Goal: Task Accomplishment & Management: Manage account settings

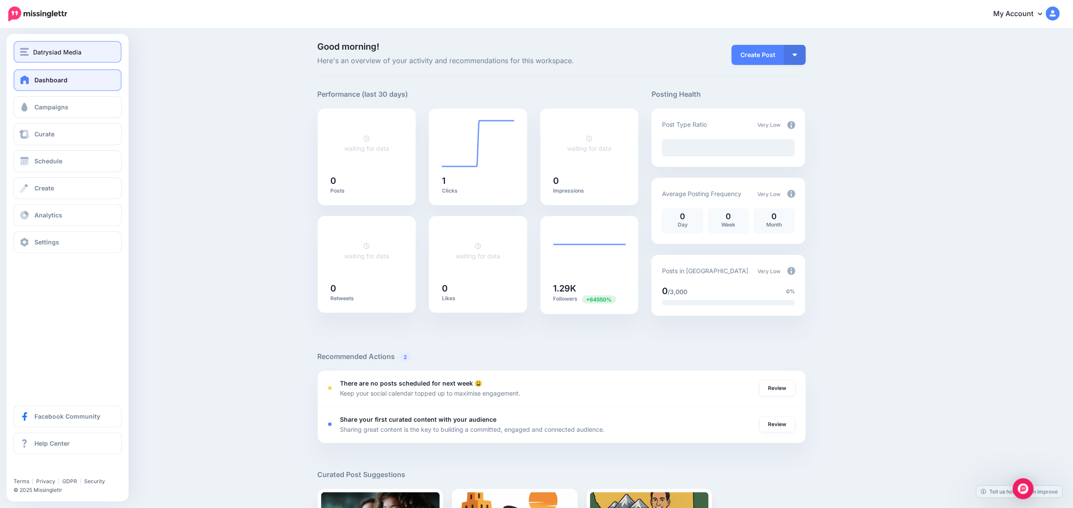
click at [75, 50] on span "Datrysiad Media" at bounding box center [57, 52] width 48 height 10
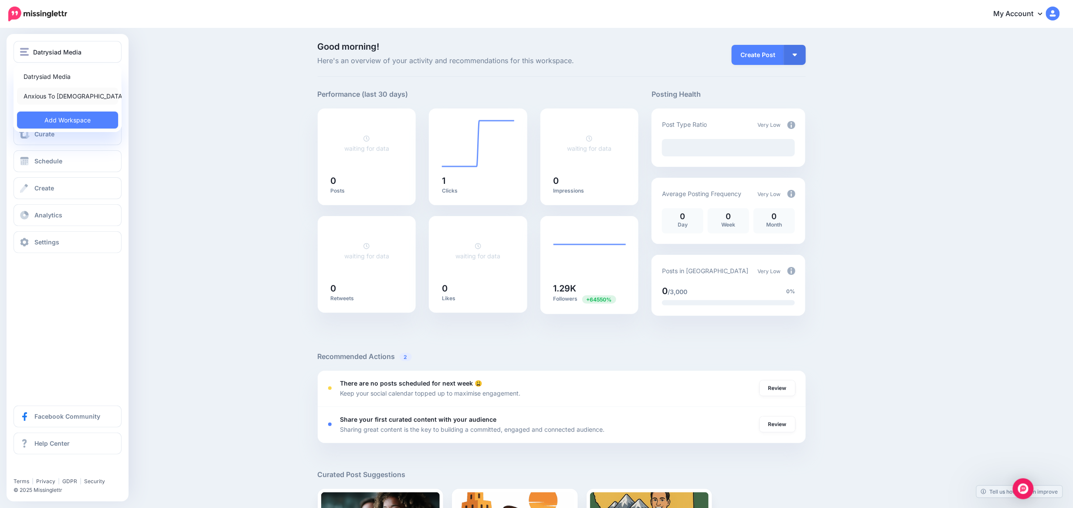
click at [78, 93] on link "Anxious To [DEMOGRAPHIC_DATA]" at bounding box center [67, 96] width 101 height 17
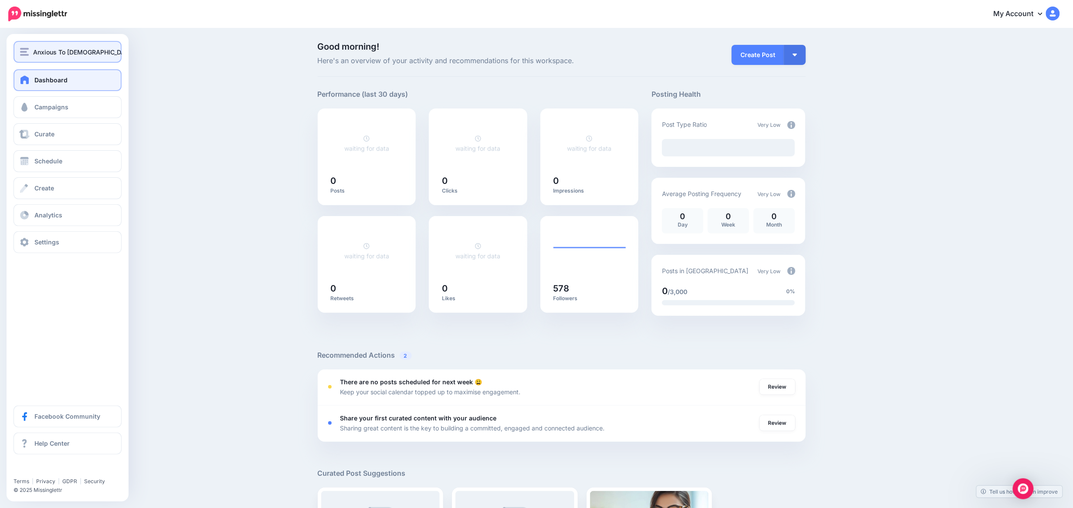
click at [66, 51] on span "Anxious To [DEMOGRAPHIC_DATA]" at bounding box center [84, 52] width 102 height 10
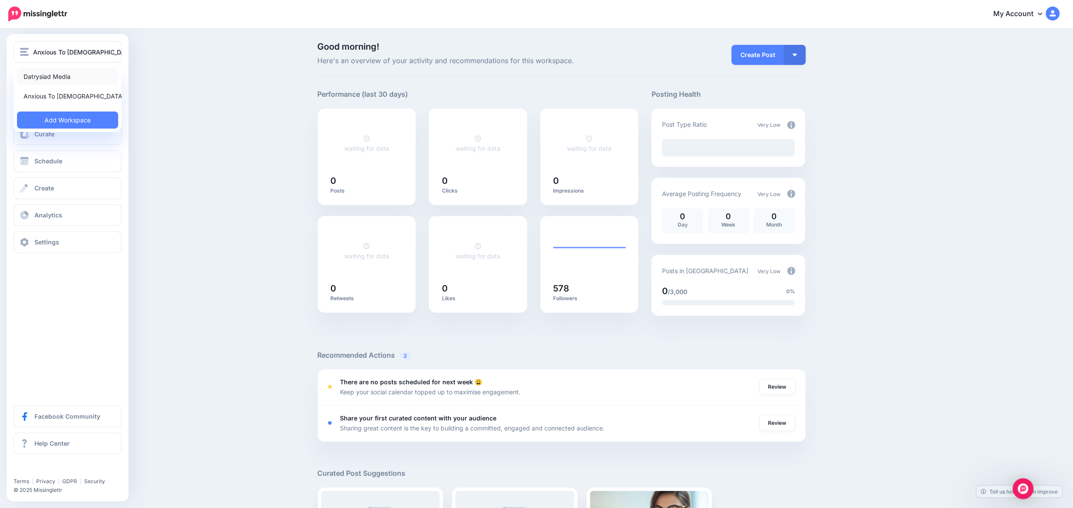
click at [59, 77] on link "Datrysiad Media" at bounding box center [67, 76] width 101 height 17
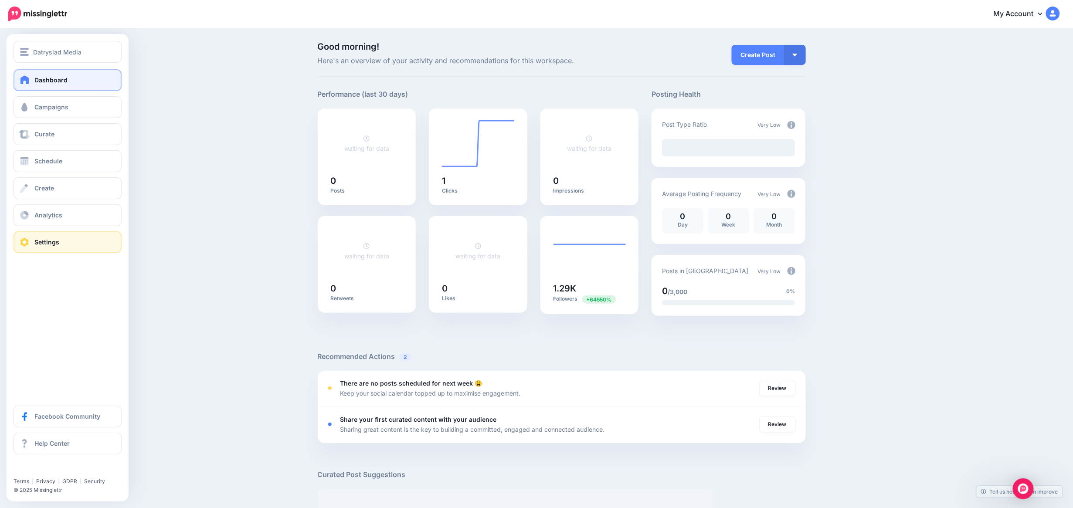
click at [34, 247] on link "Settings" at bounding box center [68, 242] width 108 height 22
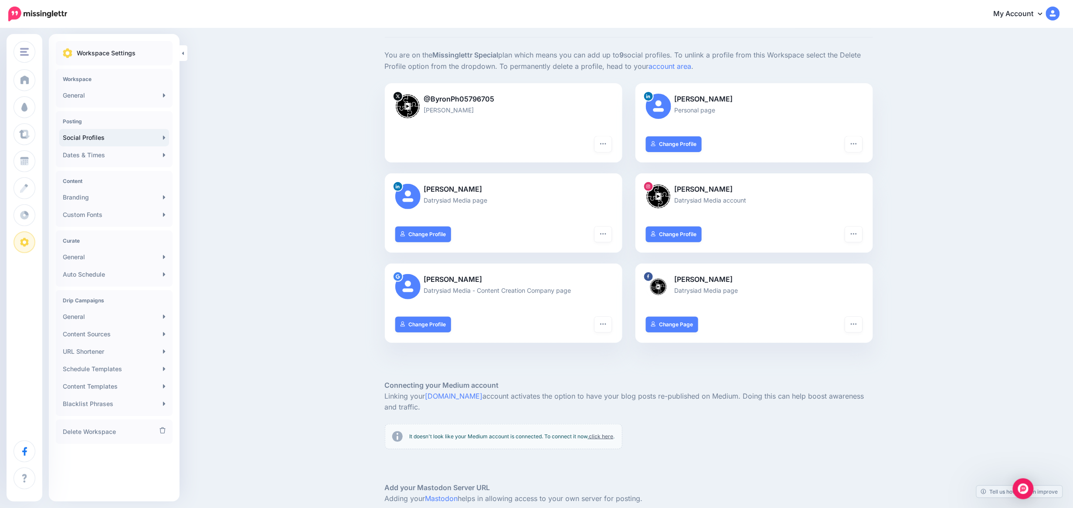
scroll to position [58, 0]
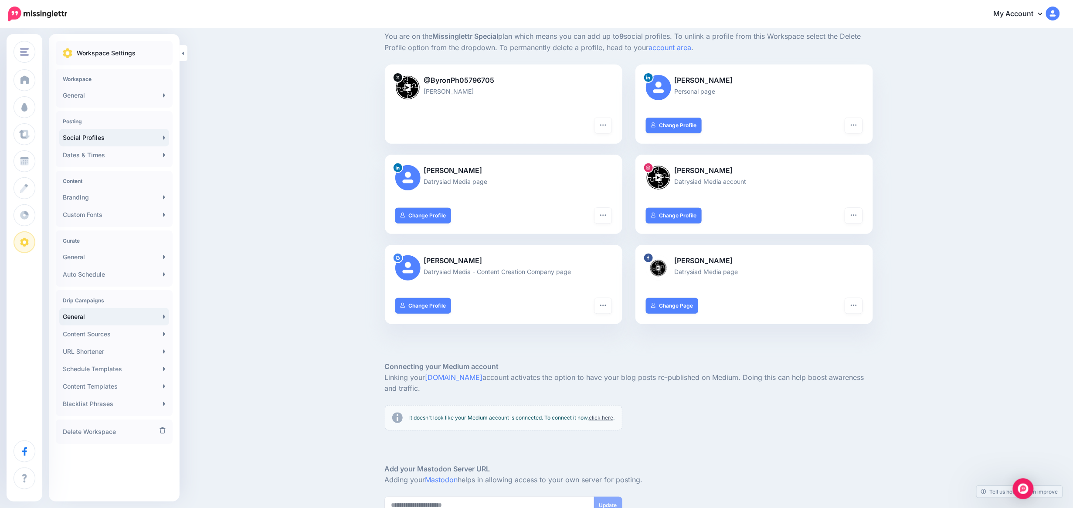
click at [122, 314] on link "General" at bounding box center [114, 316] width 110 height 17
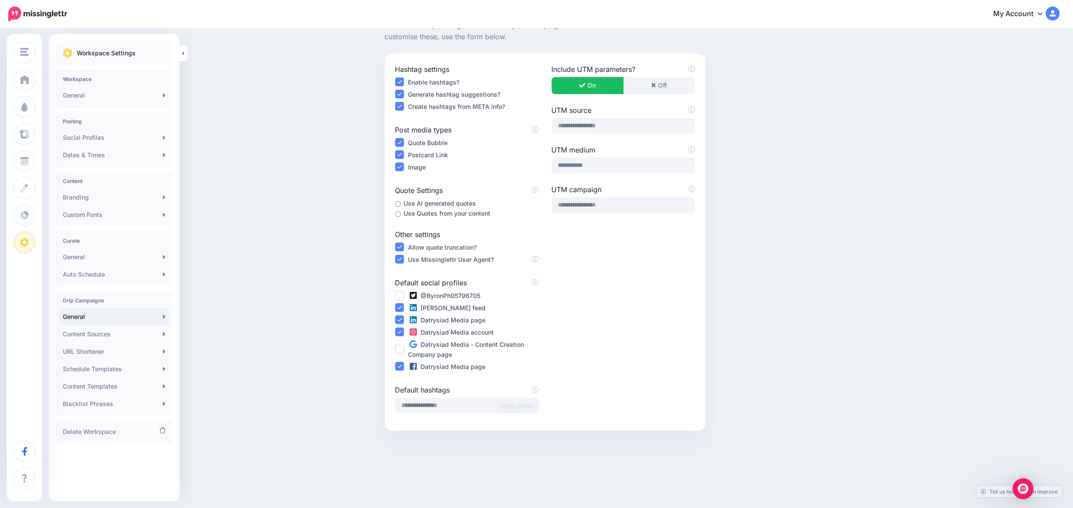
scroll to position [70, 0]
click at [85, 92] on link "General" at bounding box center [114, 95] width 110 height 17
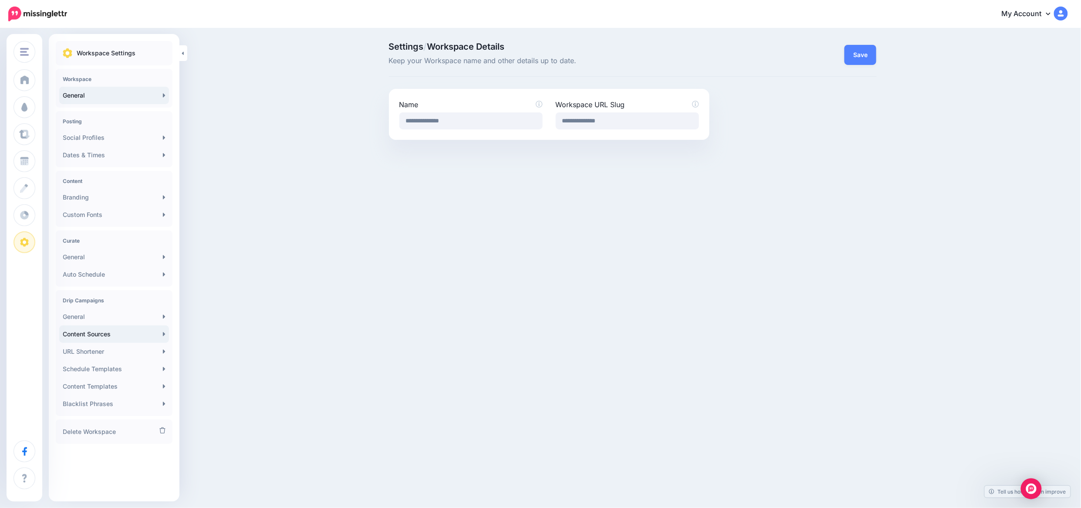
click at [119, 329] on link "Content Sources" at bounding box center [114, 333] width 110 height 17
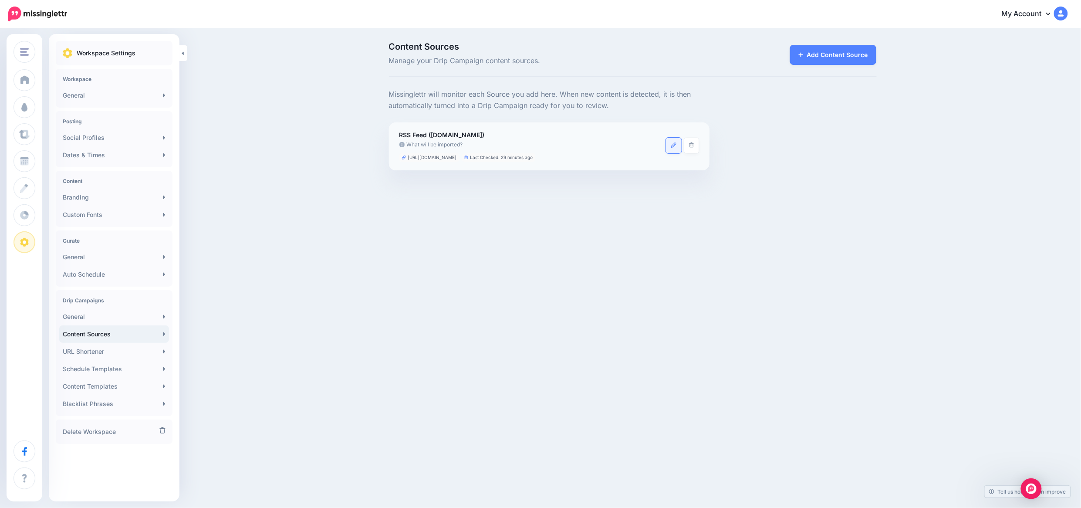
click at [678, 146] on link at bounding box center [674, 146] width 16 height 16
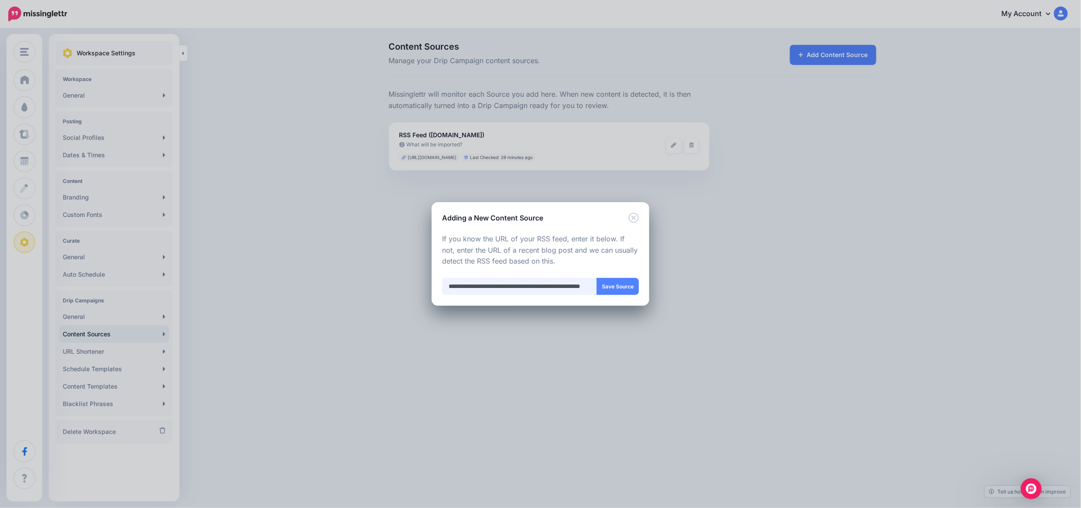
click at [487, 285] on input "**********" at bounding box center [519, 286] width 155 height 17
click at [632, 218] on icon "Close" at bounding box center [634, 218] width 10 height 10
